Goal: Find contact information: Find contact information

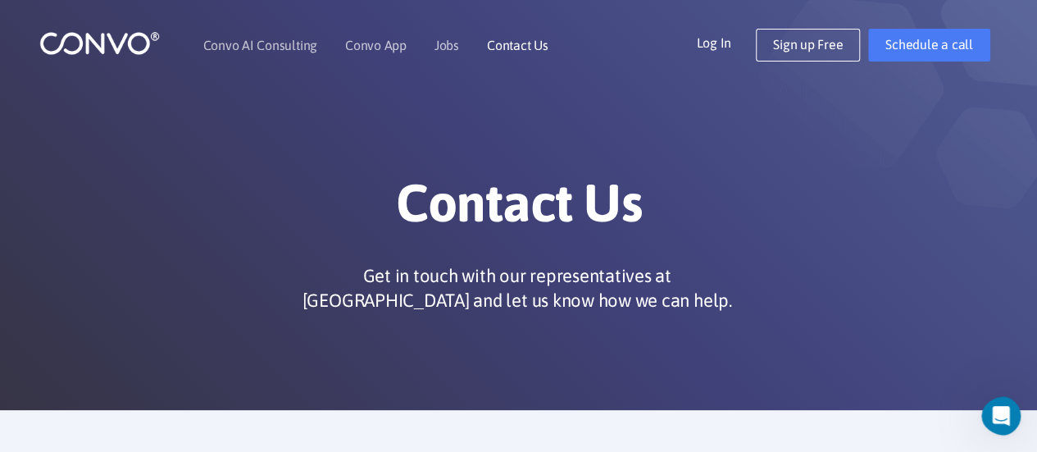
click at [515, 47] on link "Contact Us" at bounding box center [517, 45] width 61 height 13
click at [502, 42] on link "Contact Us" at bounding box center [517, 45] width 61 height 13
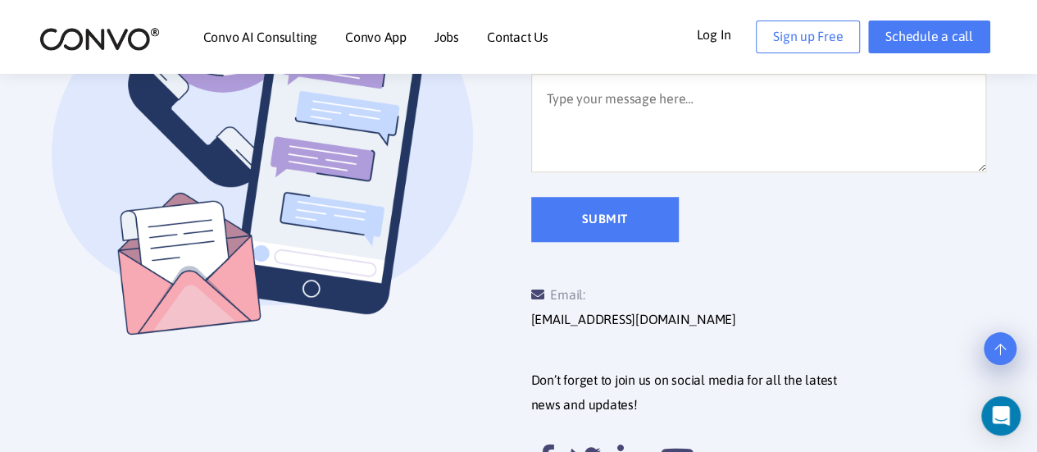
scroll to position [574, 0]
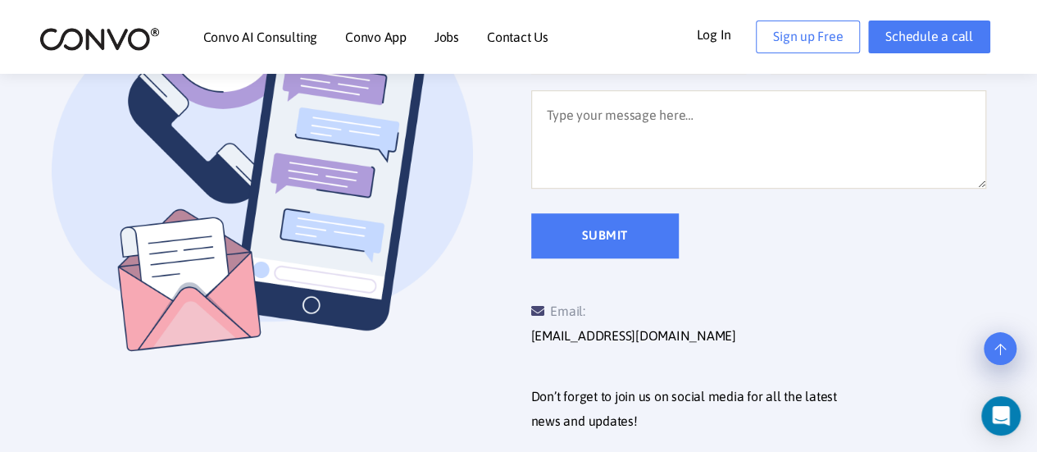
click at [298, 45] on li "Convo AI Consulting" at bounding box center [260, 37] width 114 height 70
click at [292, 33] on link "Convo AI Consulting" at bounding box center [260, 36] width 114 height 13
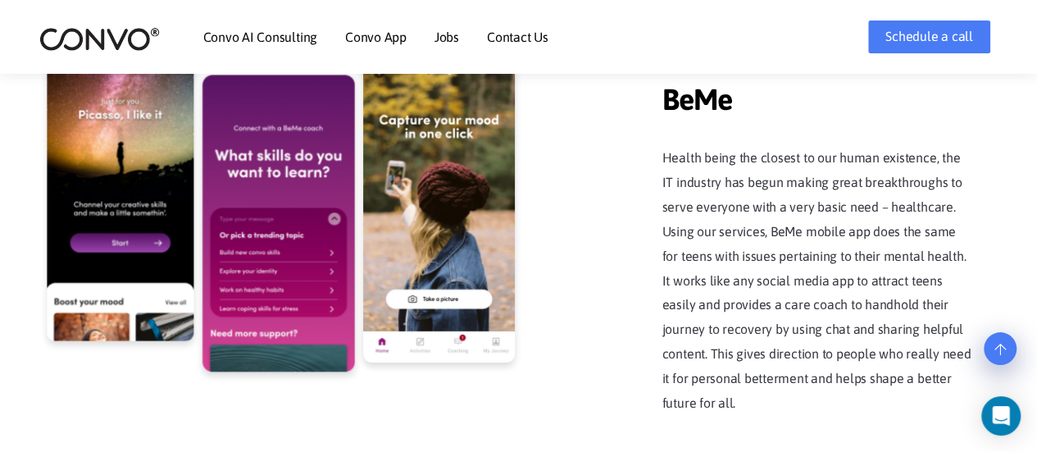
scroll to position [2984, 0]
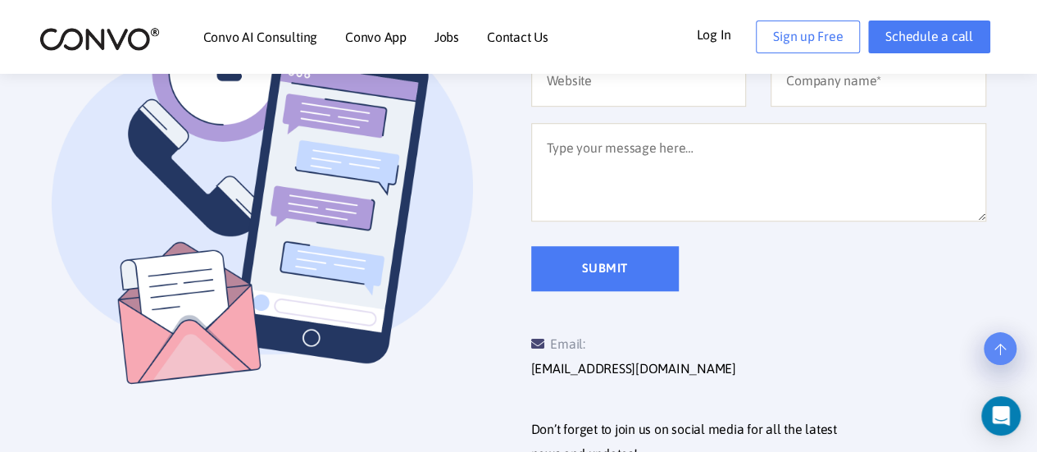
scroll to position [574, 0]
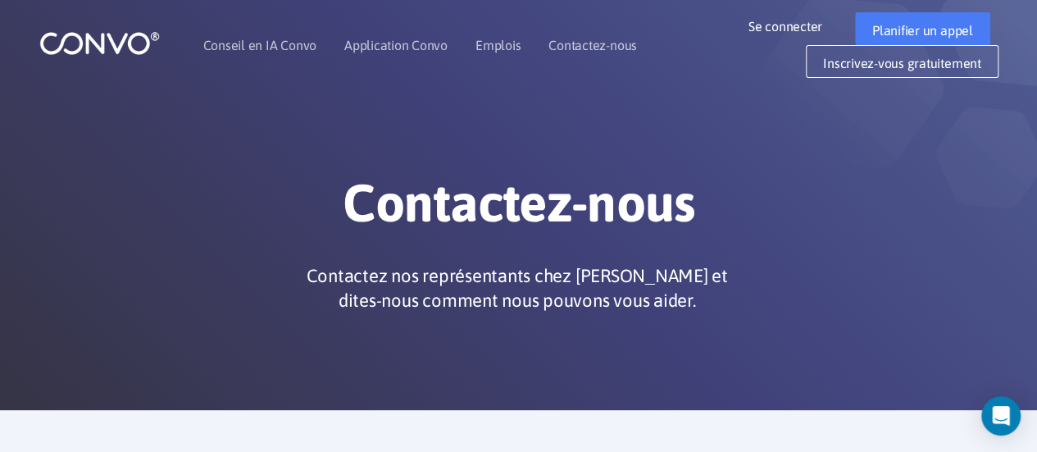
click at [1018, 6] on header "Conseil en IA Convo Application Convo Fonctionnalités de l'application Convo Em…" at bounding box center [518, 45] width 1037 height 90
click at [606, 40] on font "Contactez-nous" at bounding box center [592, 45] width 88 height 15
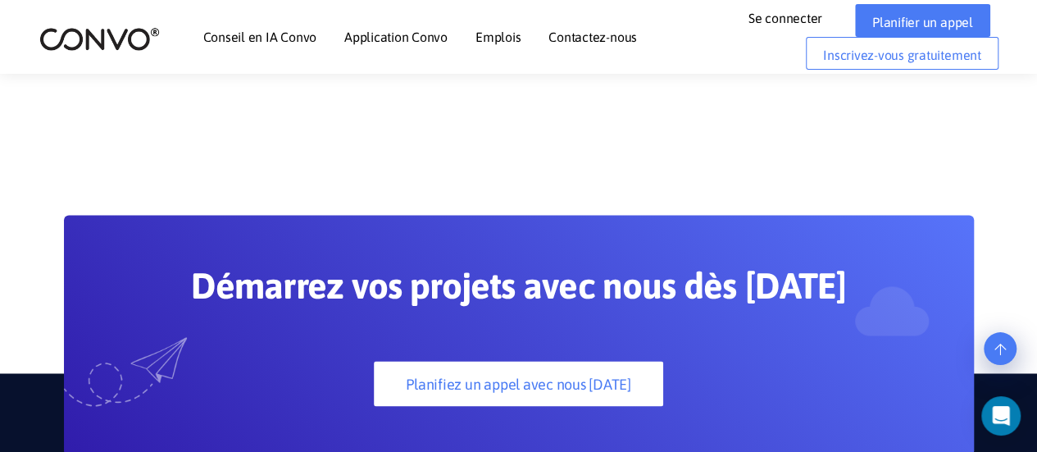
scroll to position [1393, 0]
